Goal: Ask a question

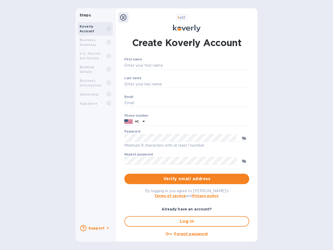
click at [95, 228] on b "Support" at bounding box center [97, 228] width 16 height 4
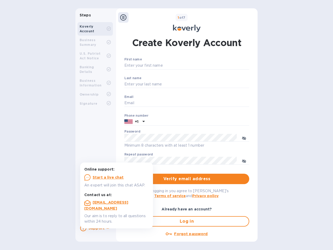
click at [83, 228] on icon at bounding box center [83, 228] width 6 height 6
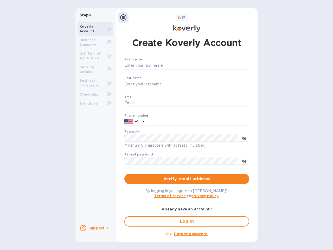
click at [107, 229] on icon at bounding box center [108, 228] width 3 height 1
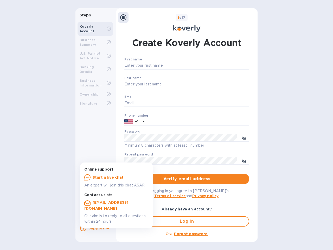
click at [123, 17] on icon at bounding box center [123, 17] width 6 height 6
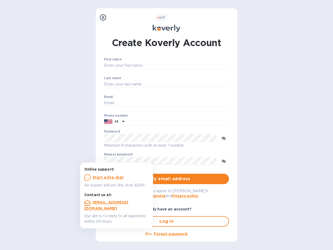
click at [186, 66] on input "First name" at bounding box center [166, 66] width 125 height 8
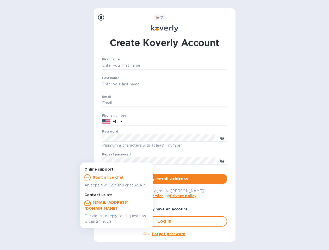
click at [186, 84] on input "Last name" at bounding box center [164, 84] width 125 height 8
click at [186, 103] on input "Email" at bounding box center [164, 103] width 125 height 8
click at [186, 122] on input "text" at bounding box center [176, 122] width 103 height 8
click at [135, 122] on input "text" at bounding box center [176, 122] width 103 height 8
click at [143, 122] on input "text" at bounding box center [176, 122] width 103 height 8
